Goal: Communication & Community: Answer question/provide support

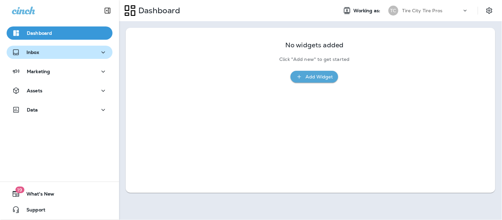
click at [99, 49] on icon "button" at bounding box center [103, 52] width 8 height 8
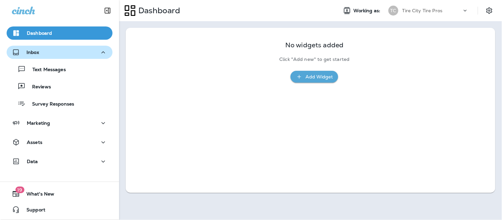
click at [49, 77] on div "Text Messages Reviews Survey Responses" at bounding box center [60, 85] width 106 height 52
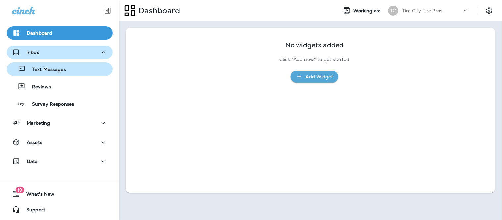
click at [53, 70] on p "Text Messages" at bounding box center [46, 70] width 40 height 6
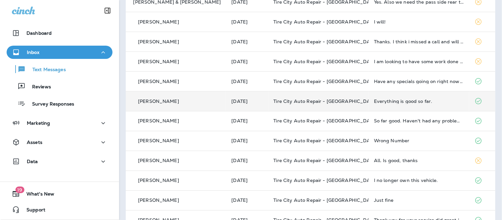
scroll to position [220, 0]
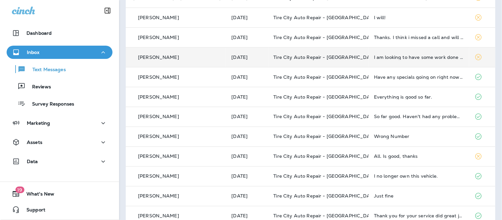
click at [411, 61] on td "I am looking to have some work done actually" at bounding box center [419, 57] width 100 height 20
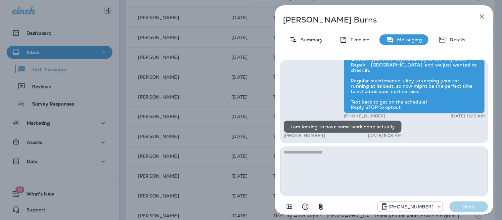
scroll to position [-10, 0]
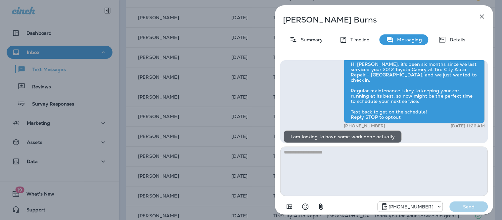
click at [353, 159] on textarea at bounding box center [384, 172] width 208 height 50
type textarea "*"
type textarea "**********"
click at [467, 209] on p "Send" at bounding box center [469, 207] width 28 height 6
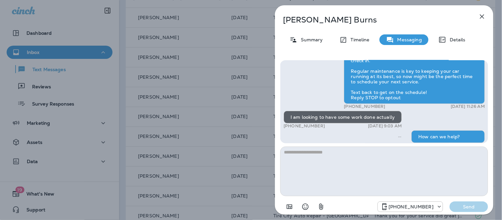
click at [483, 19] on icon "button" at bounding box center [482, 17] width 8 height 8
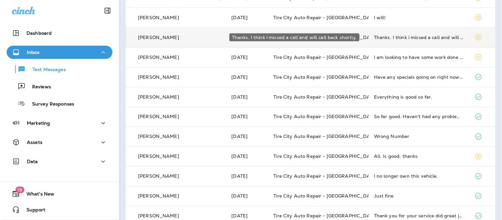
click at [415, 39] on div "Thanks. I think i missed a call and will call back shortly." at bounding box center [419, 37] width 90 height 5
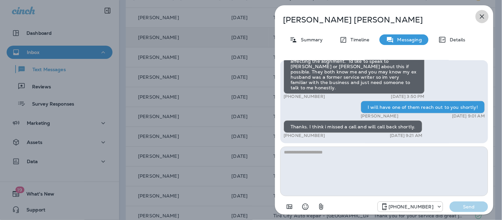
click at [478, 18] on icon "button" at bounding box center [482, 17] width 8 height 8
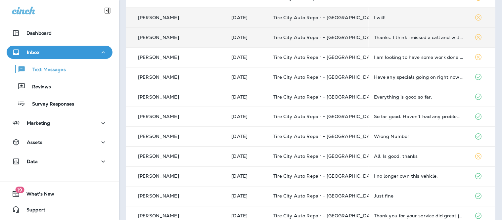
click at [388, 17] on div "I will!" at bounding box center [419, 17] width 90 height 5
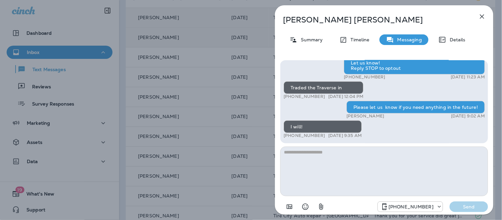
click at [482, 8] on div "[PERSON_NAME] Summary Timeline Messaging Details Hello [PERSON_NAME], [PERSON_N…" at bounding box center [384, 111] width 218 height 213
click at [484, 15] on icon "button" at bounding box center [482, 17] width 8 height 8
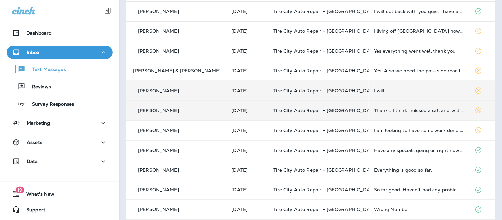
scroll to position [147, 0]
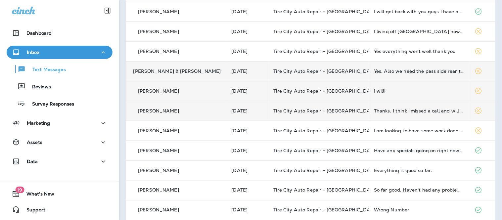
click at [412, 75] on td "Yes. Also we need the pass side rear tire checked/repaired, it has a slow leak." at bounding box center [419, 71] width 100 height 20
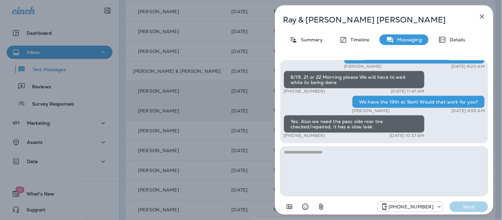
click at [375, 153] on textarea at bounding box center [384, 172] width 208 height 50
type textarea "**********"
click at [472, 201] on div "[PHONE_NUMBER] Send" at bounding box center [384, 204] width 208 height 17
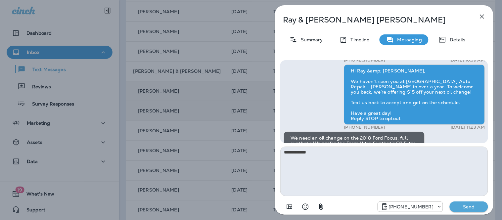
scroll to position [-73, 0]
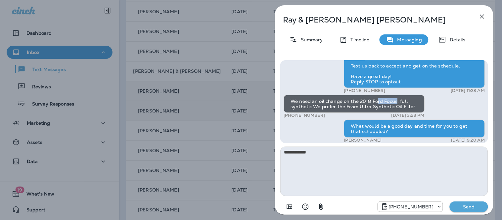
drag, startPoint x: 395, startPoint y: 100, endPoint x: 377, endPoint y: 103, distance: 17.7
click at [377, 103] on div "We need an oil change on the 2018 Ford Focus, full synthetic We prefer the Fram…" at bounding box center [354, 104] width 141 height 18
drag, startPoint x: 411, startPoint y: 107, endPoint x: 358, endPoint y: 101, distance: 53.3
click at [358, 101] on div "We need an oil change on the 2018 Ford Focus, full synthetic We prefer the Fram…" at bounding box center [354, 104] width 141 height 18
copy div "2018 Ford Focus, full synthetic We prefer the Fram Ultra Synthetic Oil Filter"
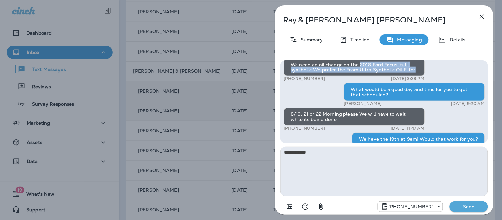
scroll to position [0, 0]
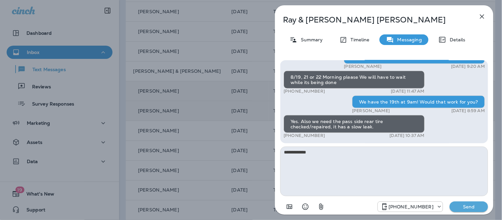
click at [466, 209] on p "Send" at bounding box center [469, 207] width 28 height 6
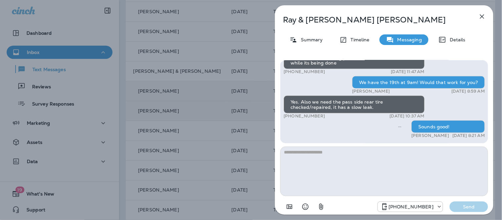
click at [482, 18] on icon "button" at bounding box center [482, 17] width 8 height 8
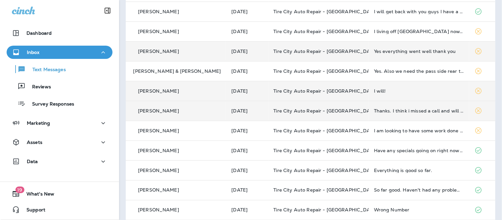
click at [403, 55] on td "Yes everything went well thank you" at bounding box center [419, 51] width 100 height 20
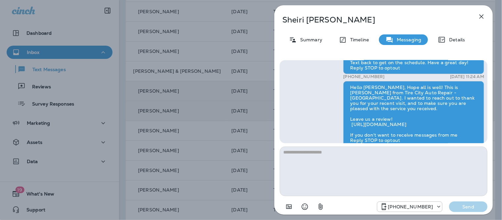
click at [331, 161] on textarea at bounding box center [384, 172] width 208 height 50
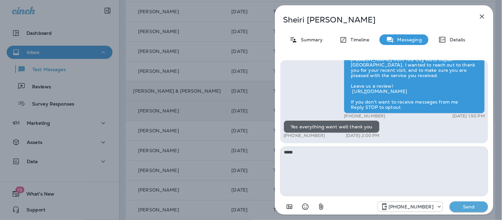
type textarea "*****"
click at [469, 206] on p "Send" at bounding box center [469, 207] width 28 height 6
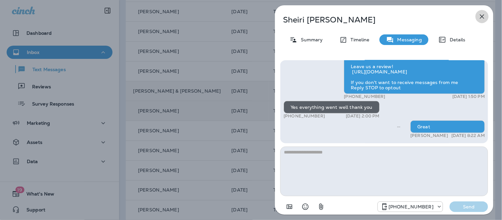
click at [483, 16] on icon "button" at bounding box center [482, 17] width 8 height 8
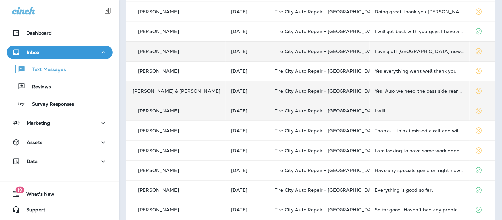
click at [404, 54] on td "I living off [GEOGRAPHIC_DATA] now. A little too far away, but thanks for letti…" at bounding box center [420, 51] width 100 height 20
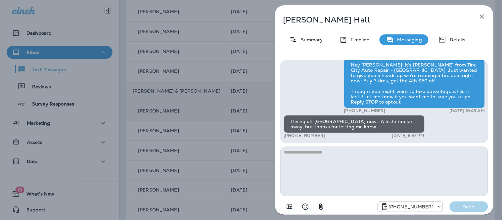
click at [370, 153] on textarea at bounding box center [384, 172] width 208 height 50
click at [481, 15] on icon "button" at bounding box center [482, 17] width 8 height 8
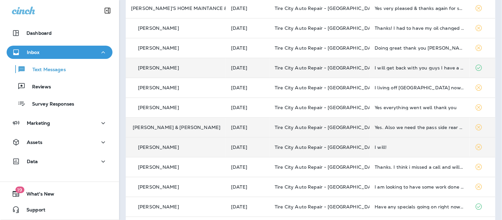
scroll to position [110, 0]
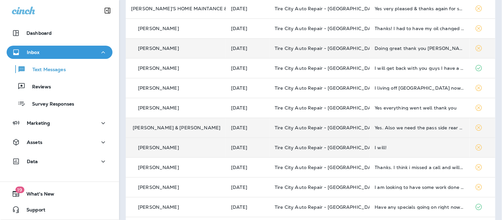
click at [431, 44] on td "Doing great thank you [PERSON_NAME]" at bounding box center [420, 48] width 100 height 20
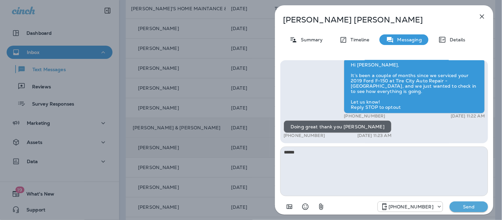
type textarea "******"
click at [469, 203] on button "Send" at bounding box center [469, 207] width 38 height 11
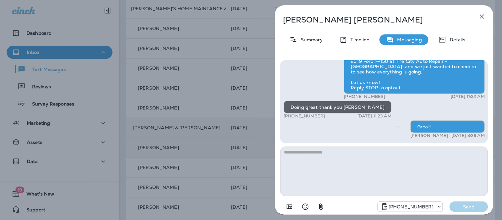
click at [482, 20] on icon "button" at bounding box center [482, 17] width 8 height 8
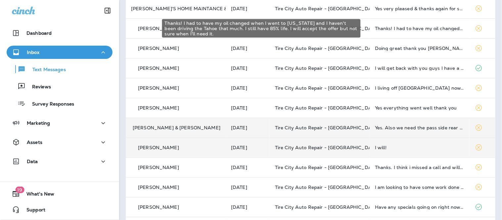
click at [422, 30] on div "Thanks! I had to have my oil changed when I went to [US_STATE] and I haven't be…" at bounding box center [419, 28] width 89 height 5
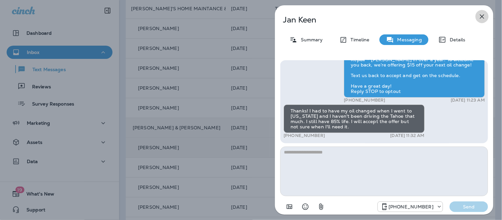
click at [480, 14] on icon "button" at bounding box center [482, 17] width 8 height 8
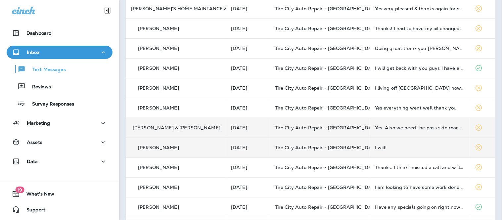
scroll to position [73, 0]
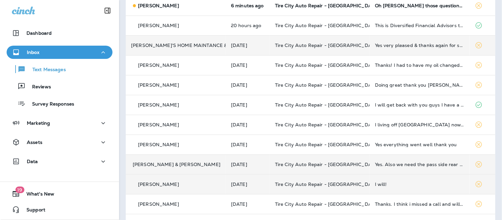
click at [444, 53] on td "Yes very pleased & thanks again for squeezing me in" at bounding box center [420, 45] width 100 height 20
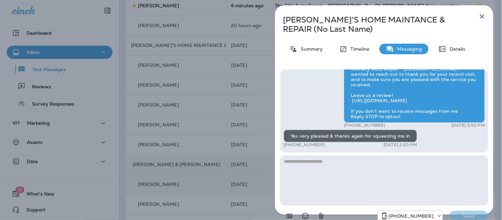
click at [353, 162] on textarea at bounding box center [384, 181] width 208 height 50
type textarea "**********"
click at [478, 219] on p "Send" at bounding box center [469, 216] width 28 height 6
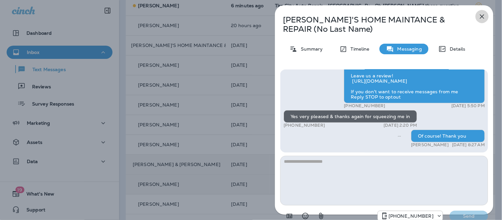
click at [481, 18] on icon "button" at bounding box center [482, 17] width 8 height 8
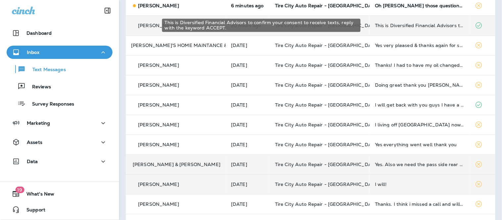
click at [418, 27] on div "This is Diversified Financial Advisors to confirm your consent to receive texts…" at bounding box center [419, 25] width 89 height 5
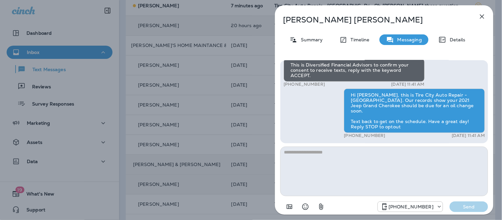
click at [487, 17] on button "button" at bounding box center [482, 16] width 13 height 13
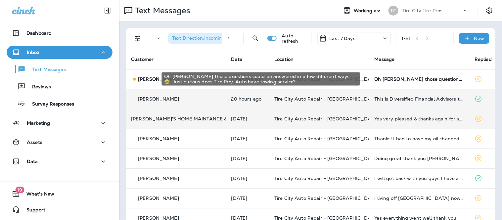
drag, startPoint x: 423, startPoint y: 81, endPoint x: 428, endPoint y: 113, distance: 32.8
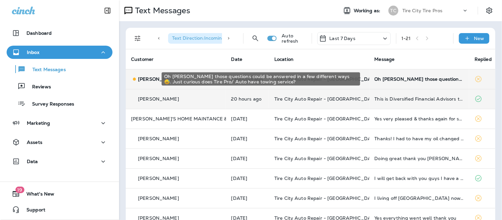
click at [416, 78] on div "Oh [PERSON_NAME] those questions could be answered in a few different ways 😅. J…" at bounding box center [420, 78] width 90 height 5
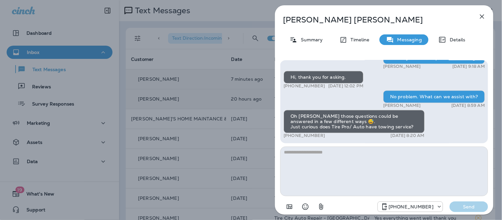
click at [322, 173] on textarea at bounding box center [384, 172] width 208 height 50
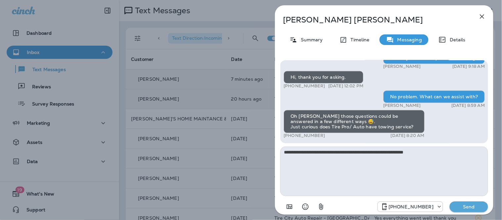
type textarea "**********"
click at [457, 204] on p "Send" at bounding box center [469, 207] width 28 height 6
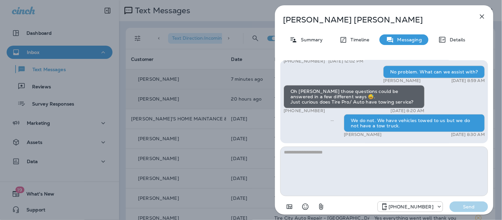
click at [484, 17] on icon "button" at bounding box center [482, 17] width 8 height 8
